Goal: Register for event/course

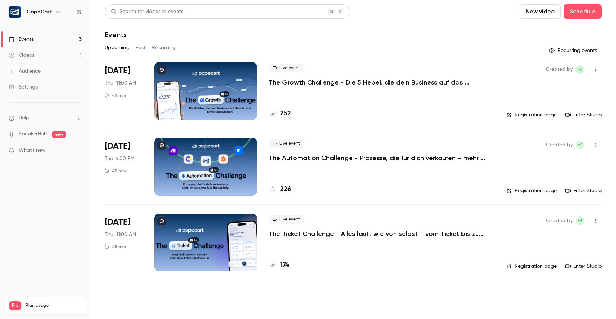
click at [289, 85] on p "The Growth Challenge - Die 5 Hebel, die dein Business auf das nächste Level kat…" at bounding box center [377, 82] width 217 height 9
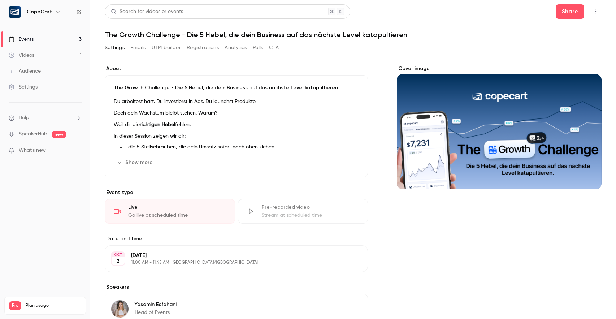
click at [26, 39] on div "Events" at bounding box center [21, 39] width 25 height 7
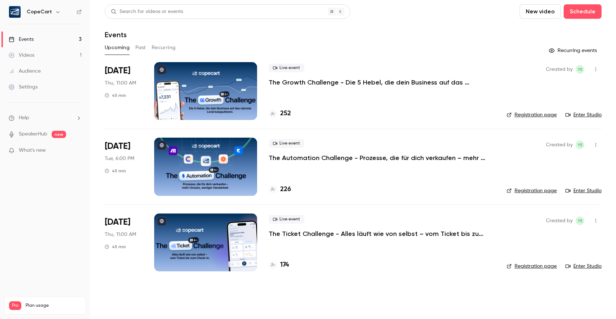
click at [591, 114] on link "Enter Studio" at bounding box center [584, 114] width 36 height 7
